Goal: Check status: Check status

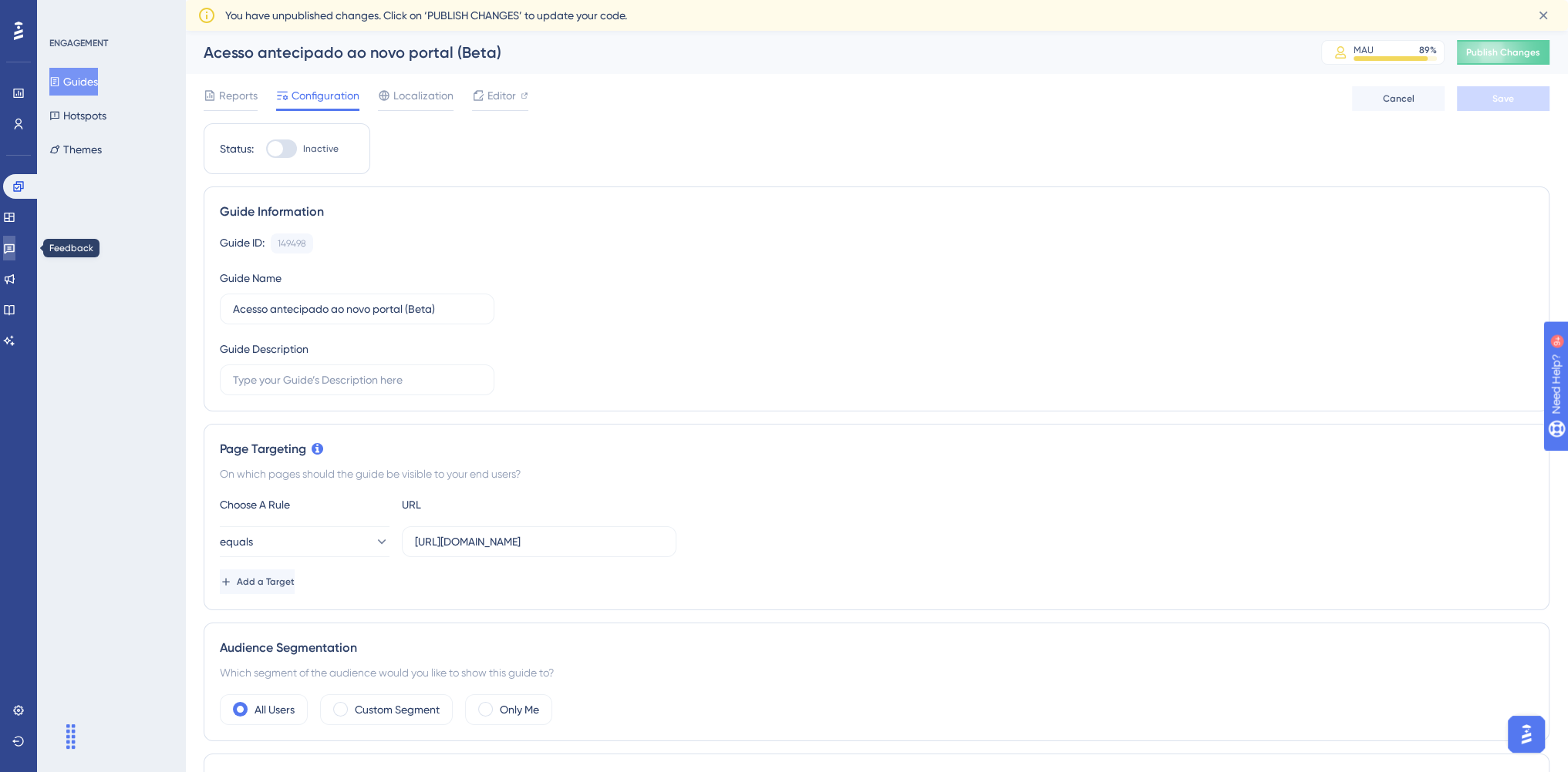
click at [14, 251] on icon at bounding box center [9, 250] width 11 height 10
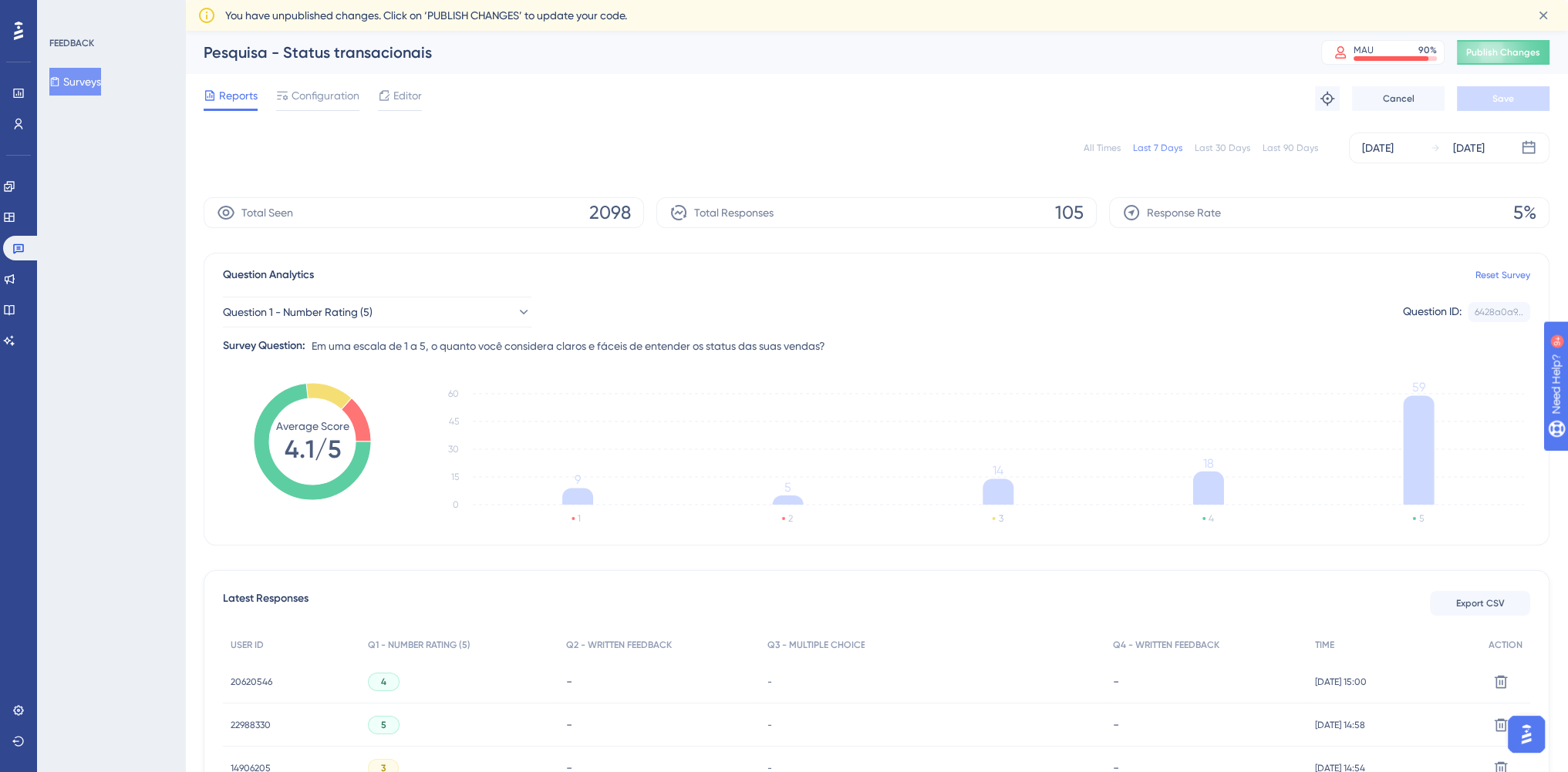
click at [625, 125] on div "All Times Last 7 Days Last 30 Days Last 90 Days Aug 06 2025 Aug 12 2025" at bounding box center [877, 148] width 1345 height 49
click at [518, 319] on button "Question 1 - Number Rating (5)" at bounding box center [377, 312] width 309 height 31
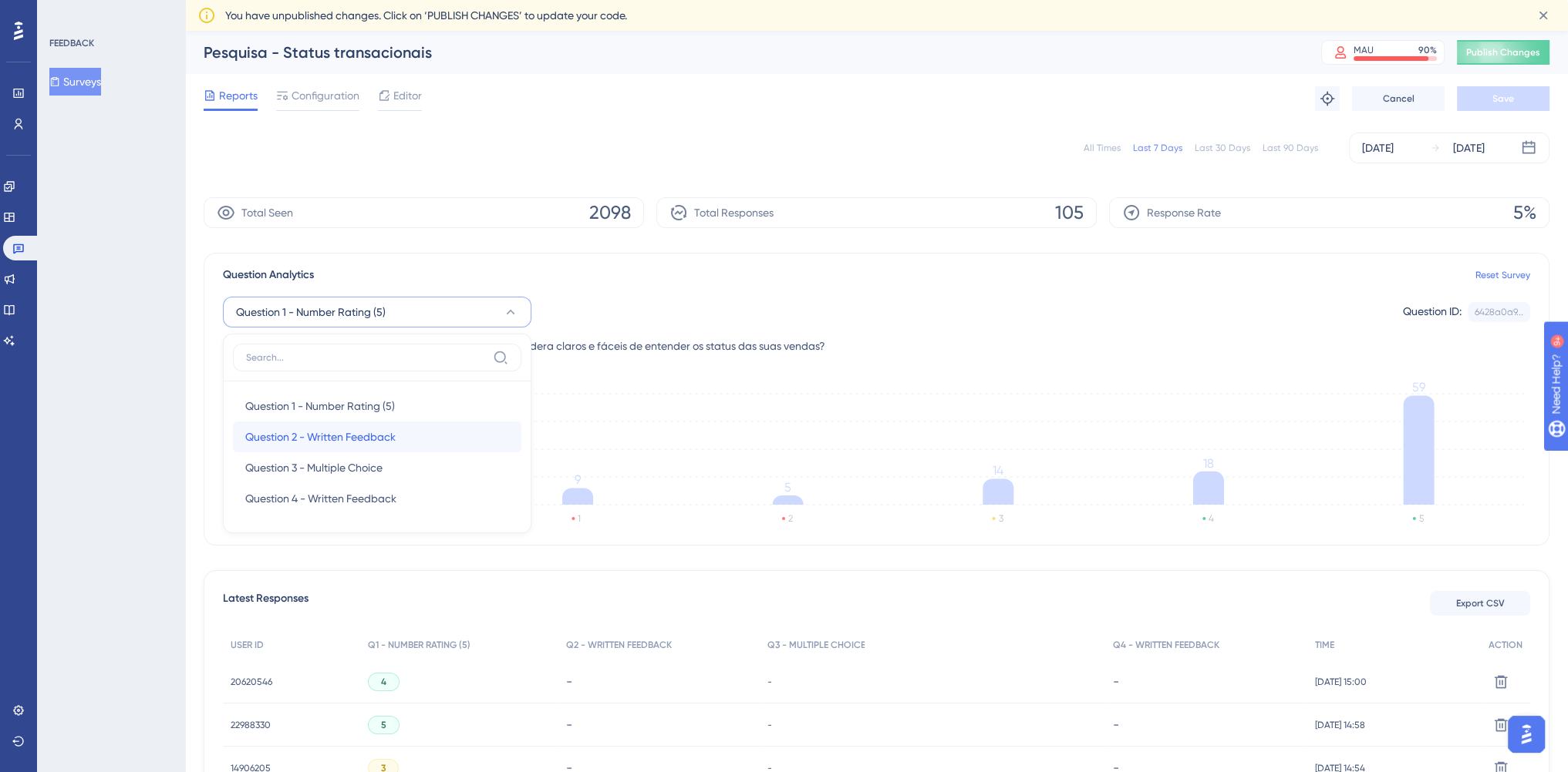
click at [369, 445] on span "Question 2 - Written Feedback" at bounding box center [321, 437] width 150 height 19
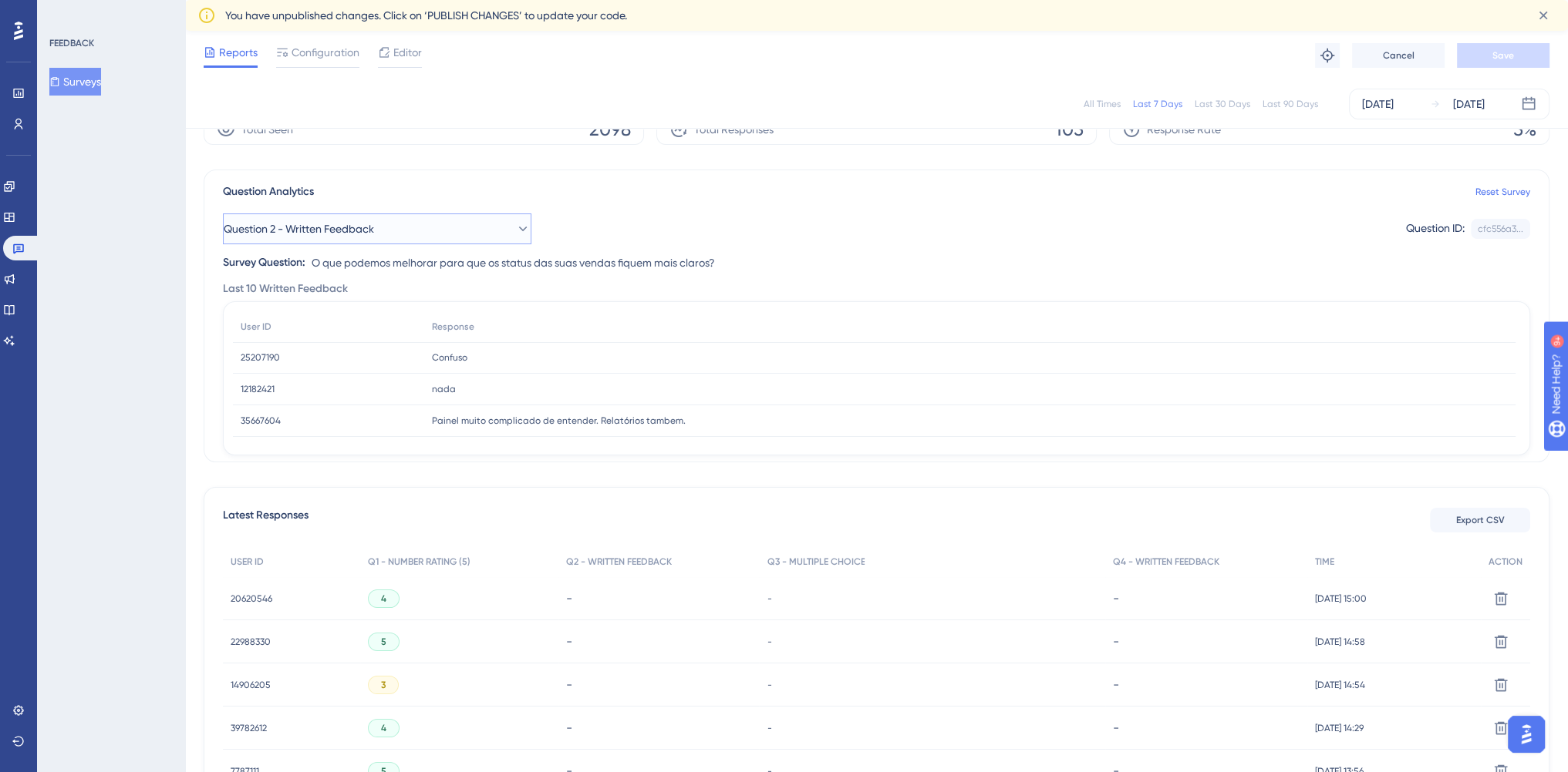
click at [500, 229] on button "Question 2 - Written Feedback" at bounding box center [377, 229] width 309 height 31
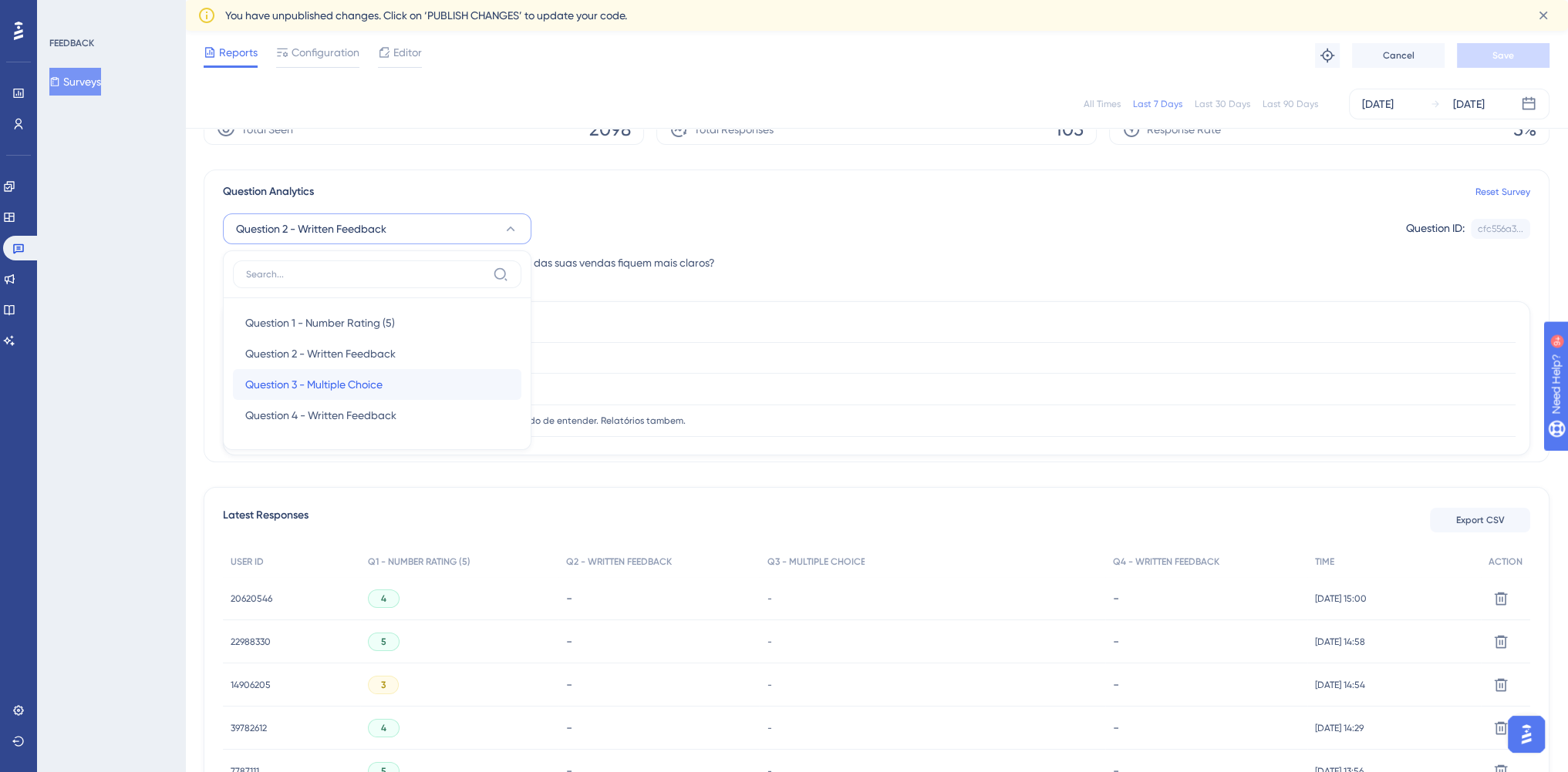
click at [410, 377] on div "Question 3 - Multiple Choice Question 3 - Multiple Choice" at bounding box center [377, 384] width 263 height 31
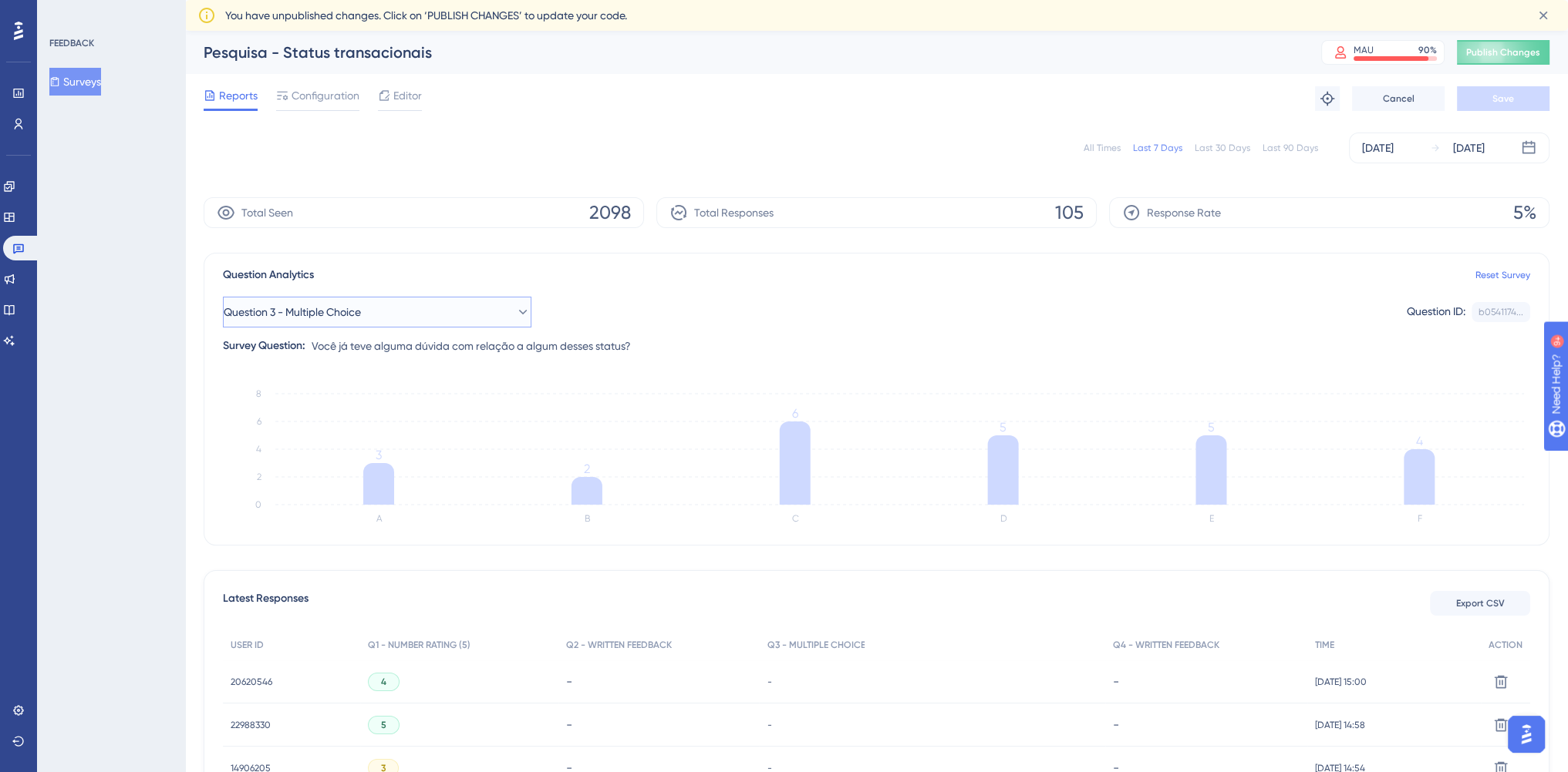
click at [472, 310] on button "Question 3 - Multiple Choice" at bounding box center [377, 312] width 309 height 31
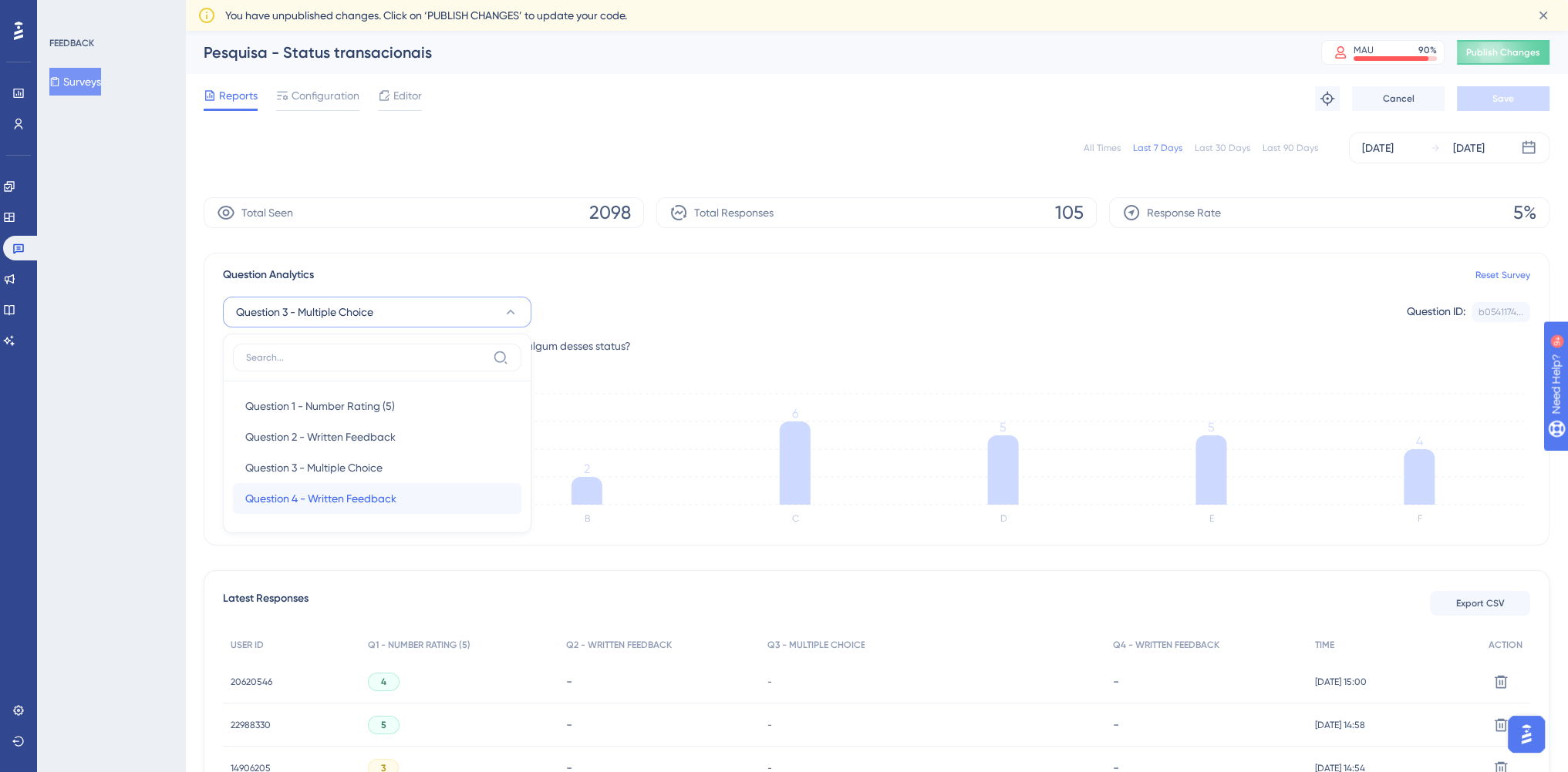
click at [399, 491] on div "Question 4 - Written Feedback Question 4 - Written Feedback" at bounding box center [377, 498] width 263 height 31
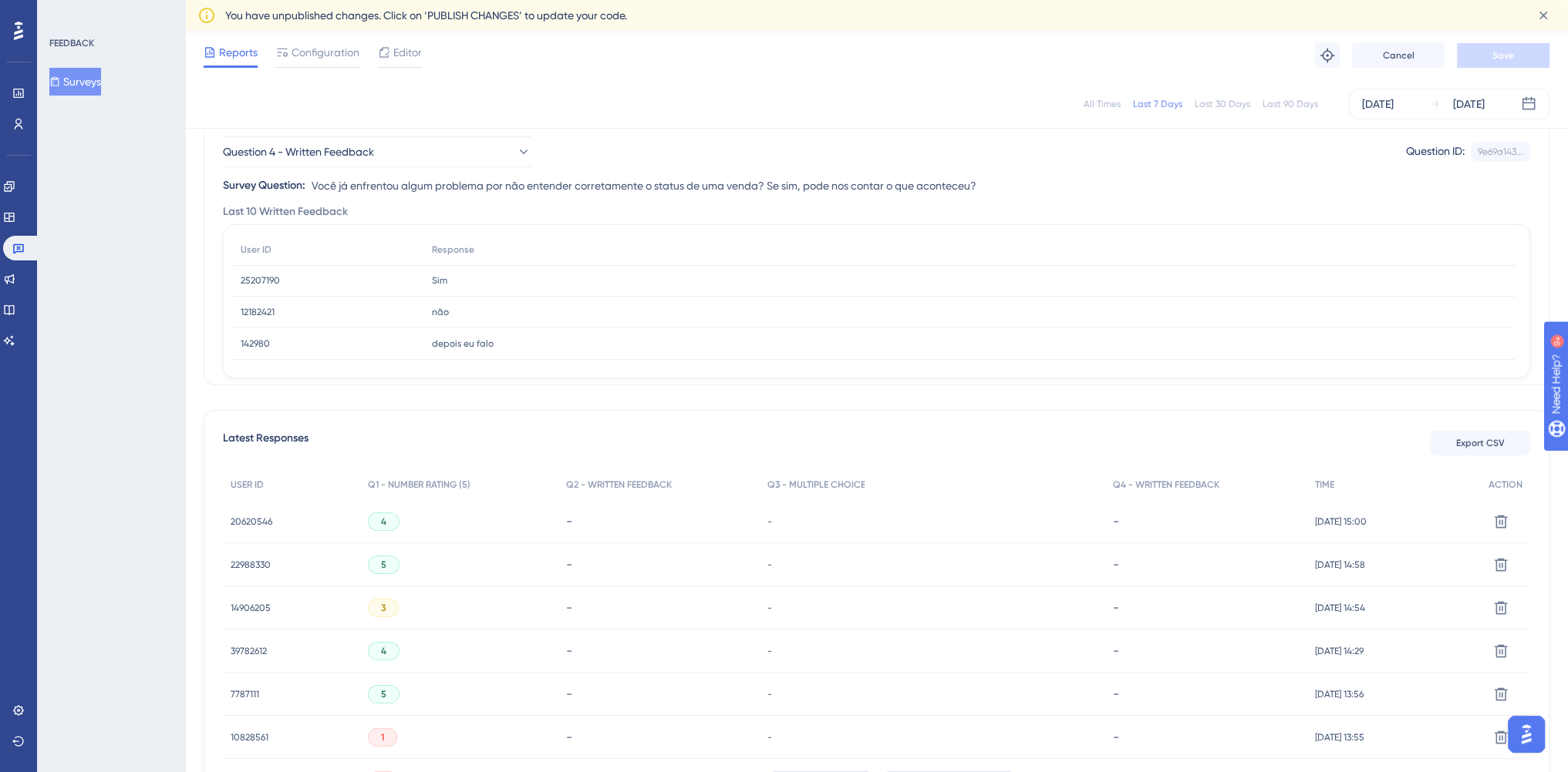
scroll to position [77, 0]
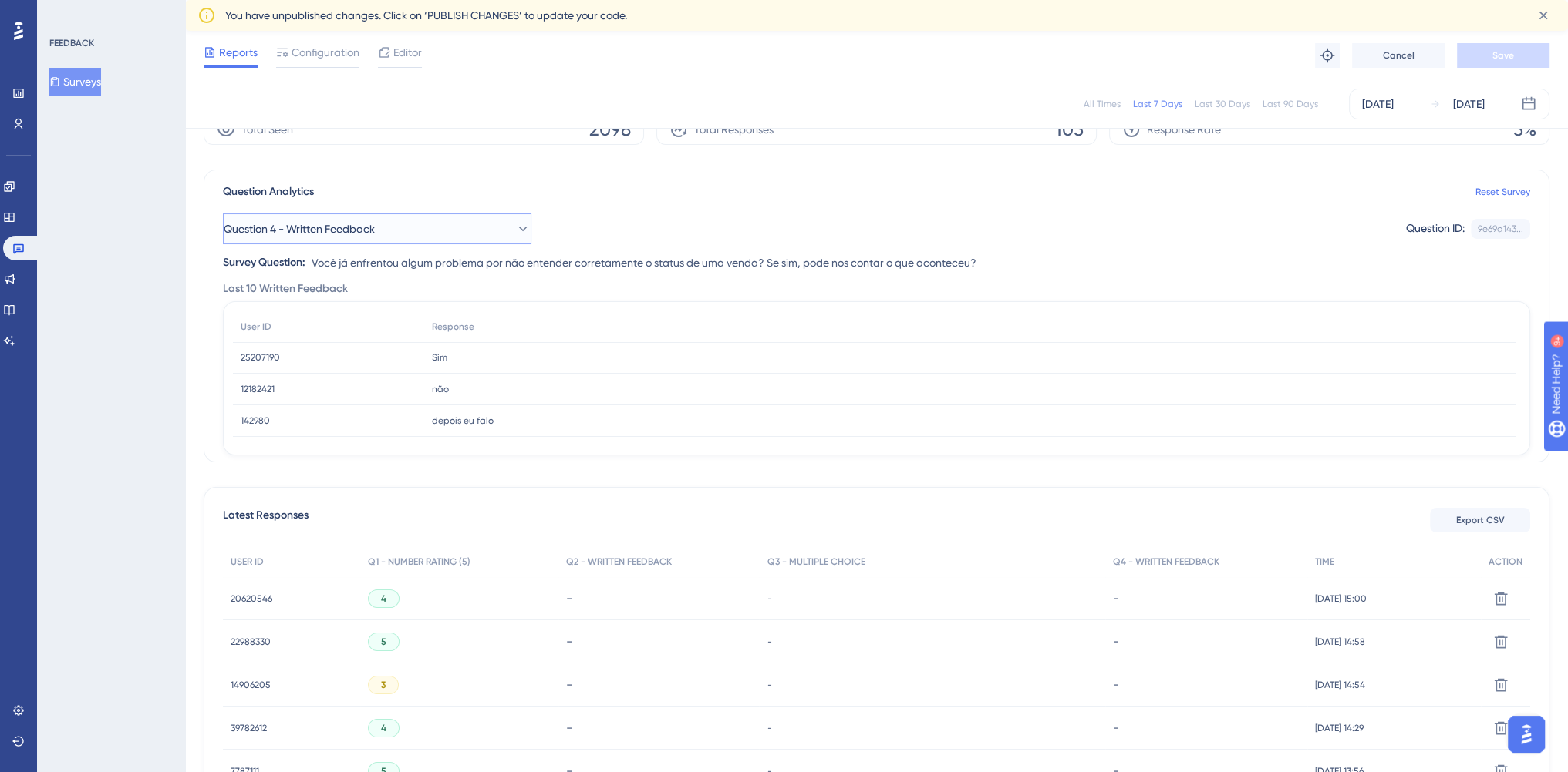
click at [515, 231] on icon at bounding box center [523, 229] width 15 height 15
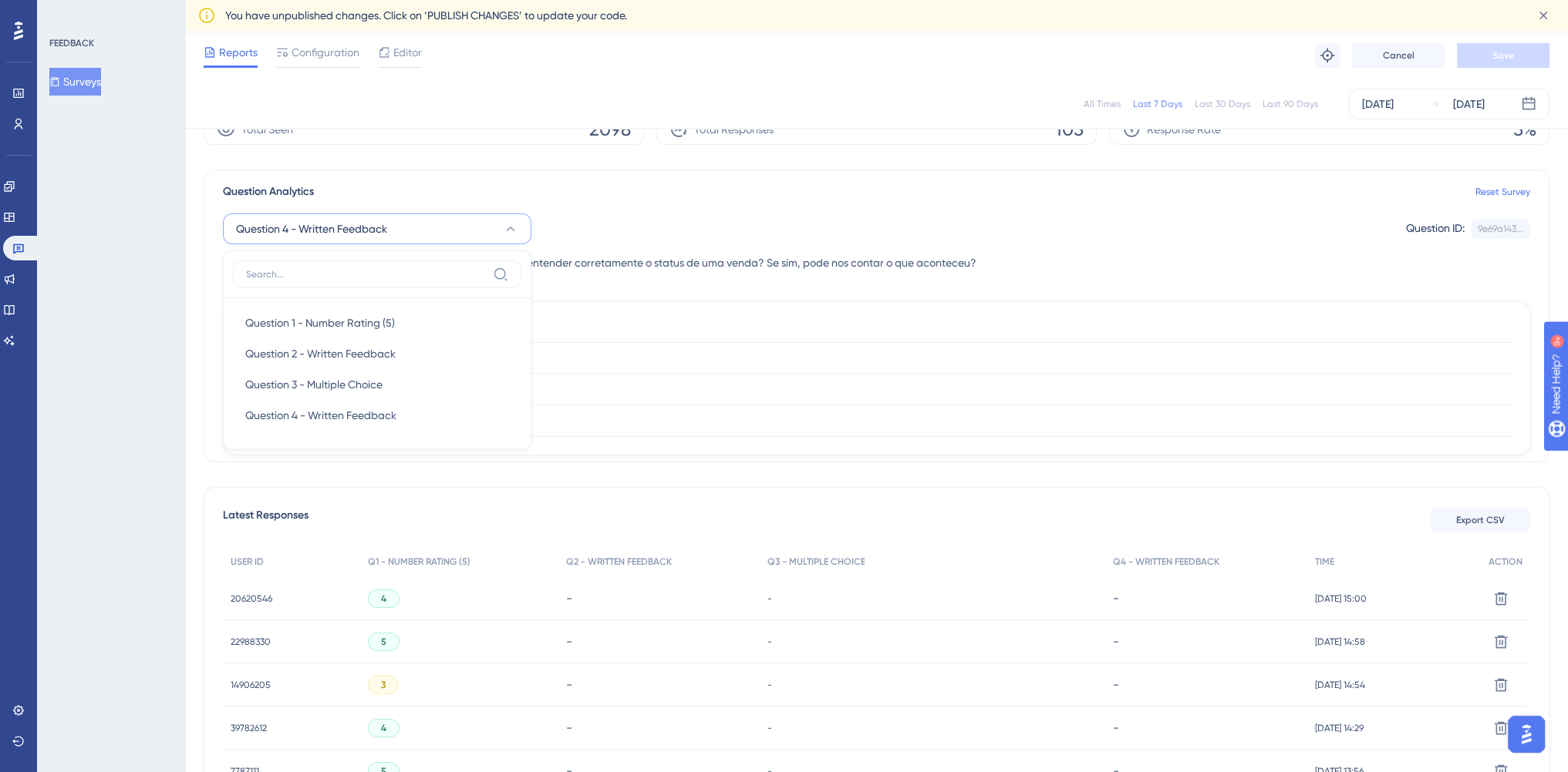
click at [506, 231] on icon at bounding box center [511, 229] width 15 height 15
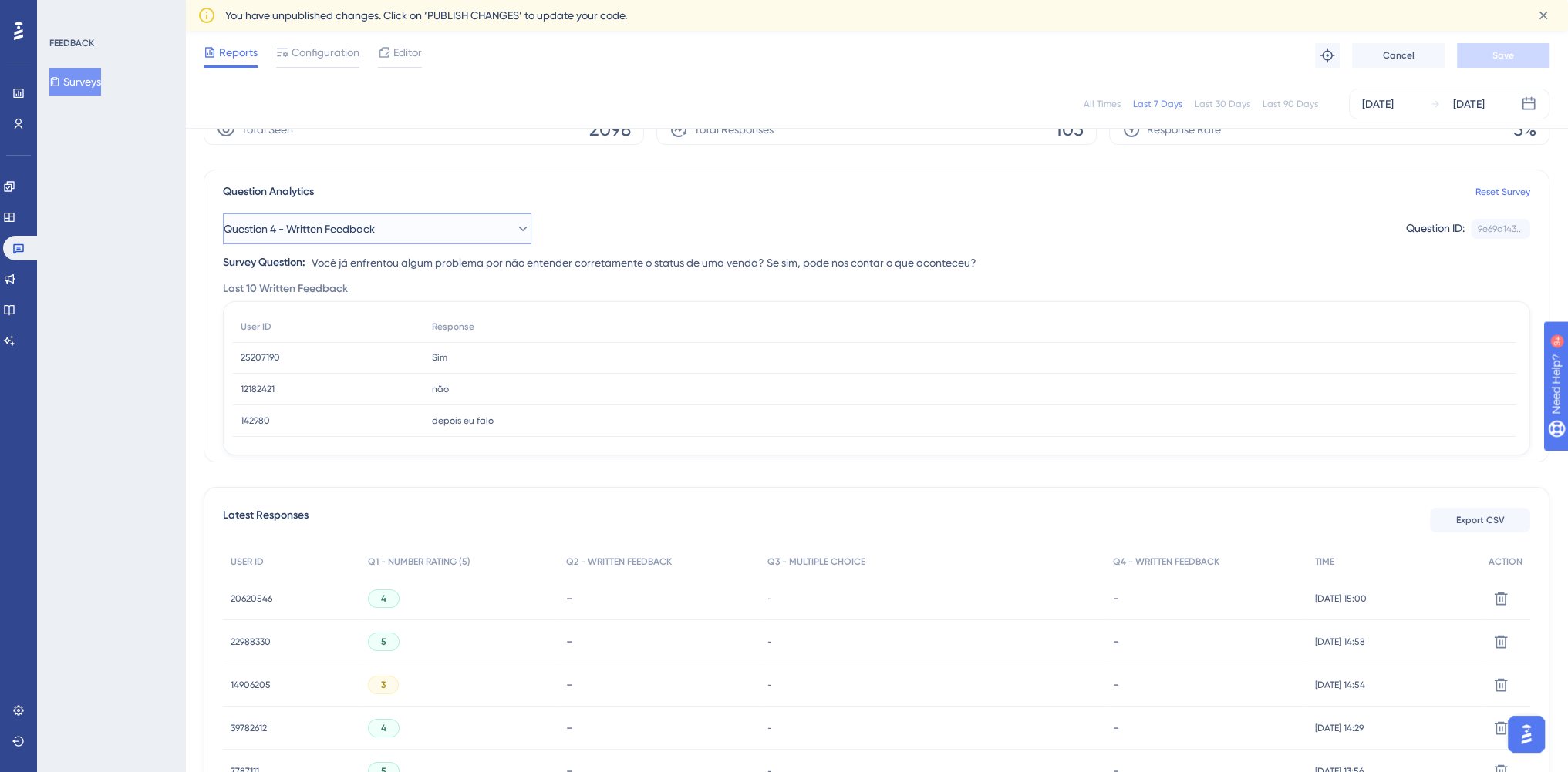
click at [515, 231] on icon at bounding box center [523, 229] width 15 height 15
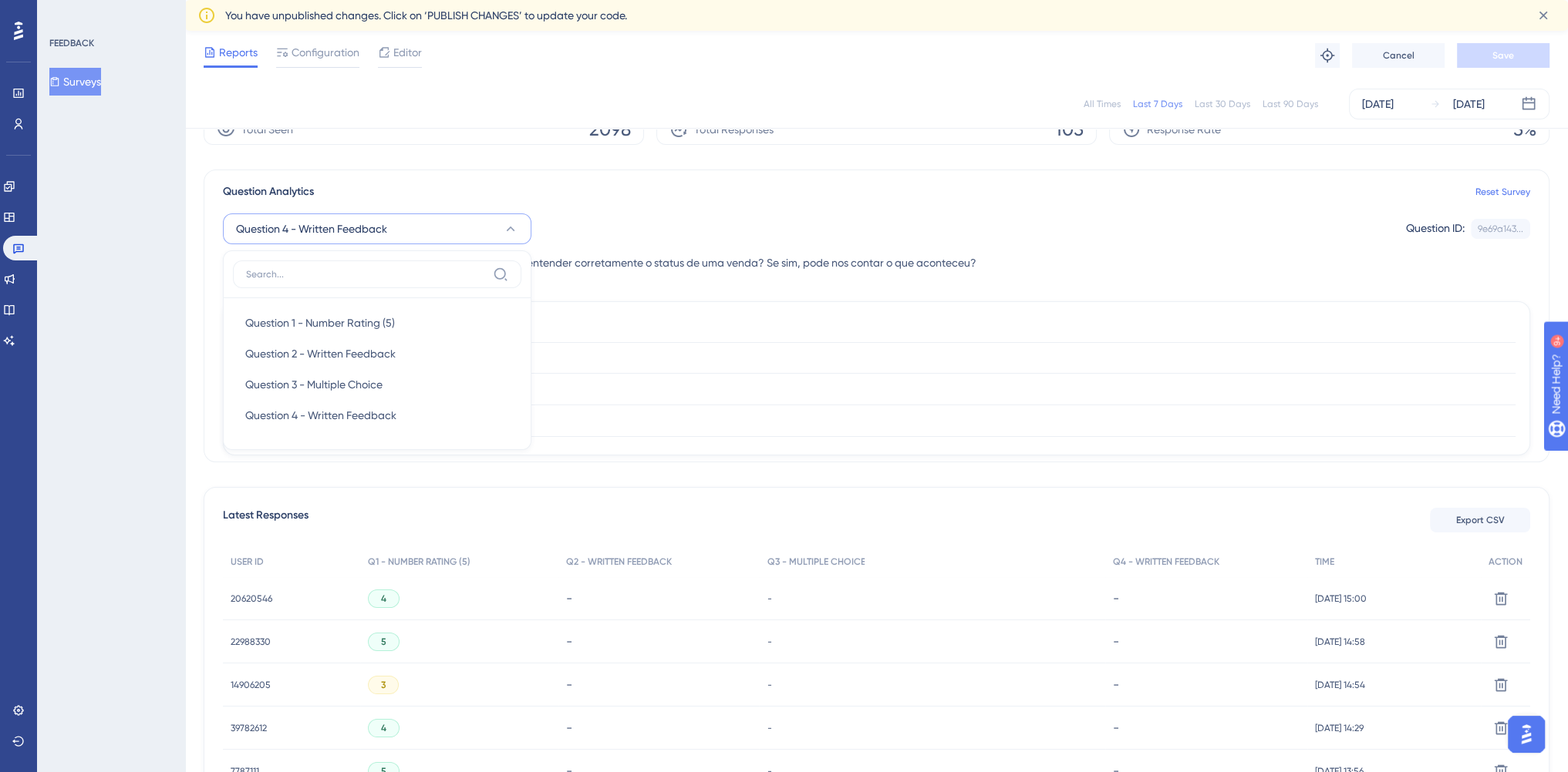
click at [435, 303] on div "Question 1 - Number Rating (5) Question 1 - Number Rating (5) Question 2 - Writ…" at bounding box center [377, 369] width 288 height 141
click at [428, 314] on div "Question 1 - Number Rating (5) Question 1 - Number Rating (5)" at bounding box center [377, 323] width 263 height 31
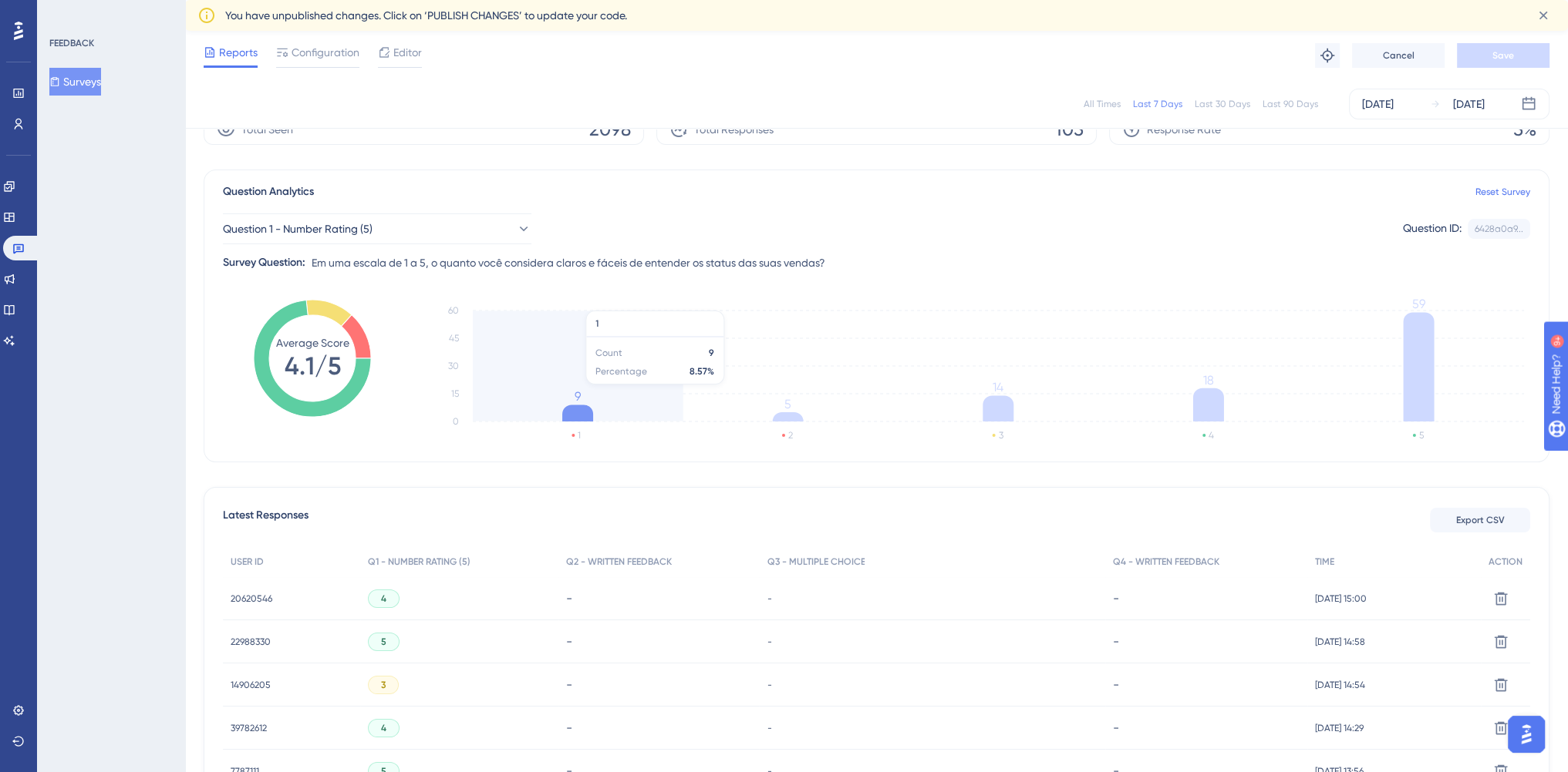
scroll to position [0, 0]
